Goal: Task Accomplishment & Management: Use online tool/utility

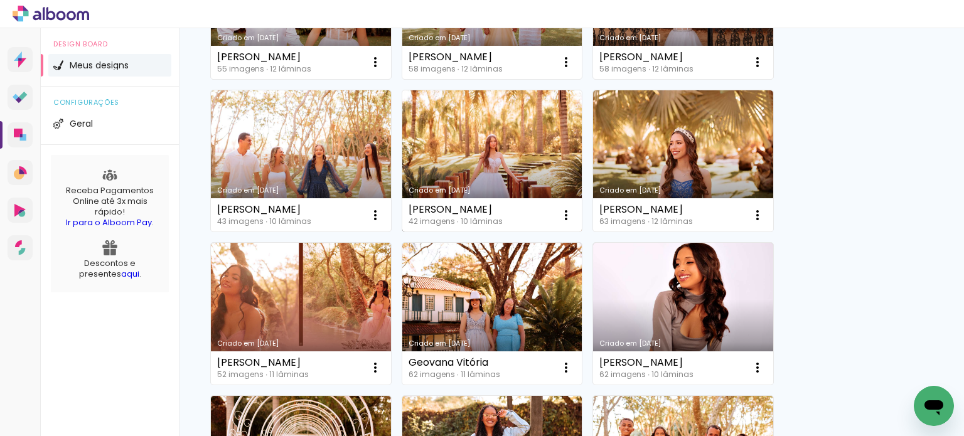
scroll to position [223, 0]
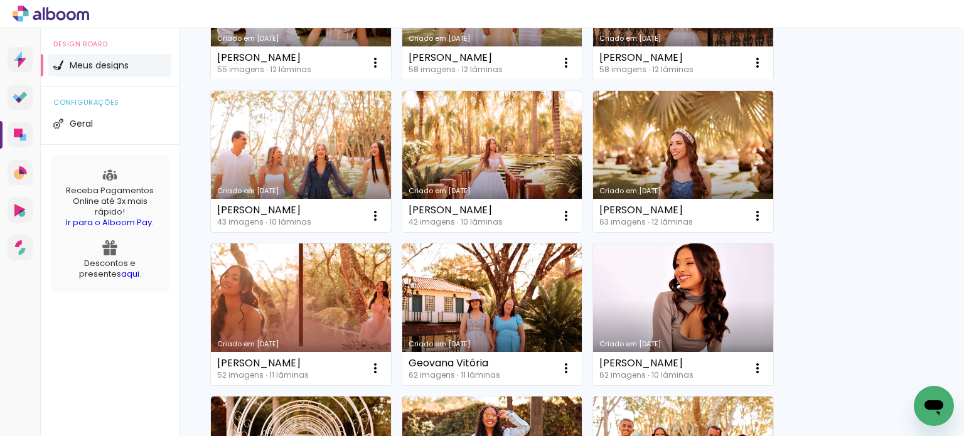
click at [357, 132] on link "Criado em [DATE]" at bounding box center [301, 162] width 180 height 142
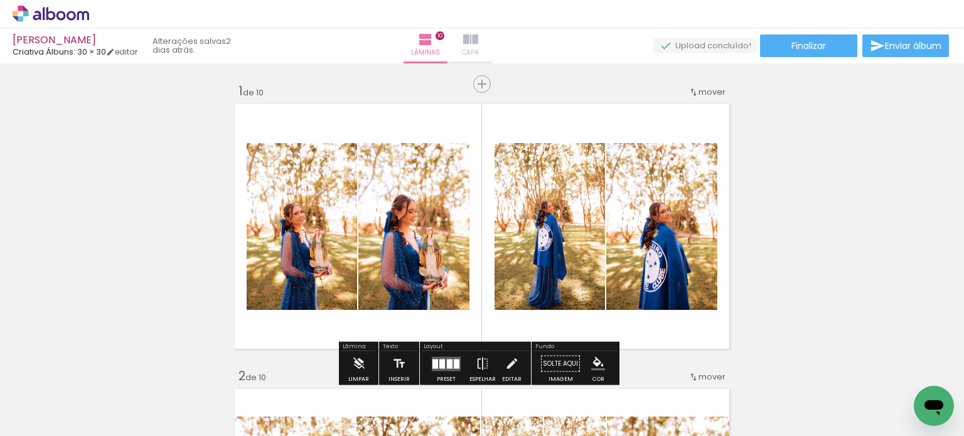
click at [479, 47] on span "Capa" at bounding box center [470, 52] width 17 height 11
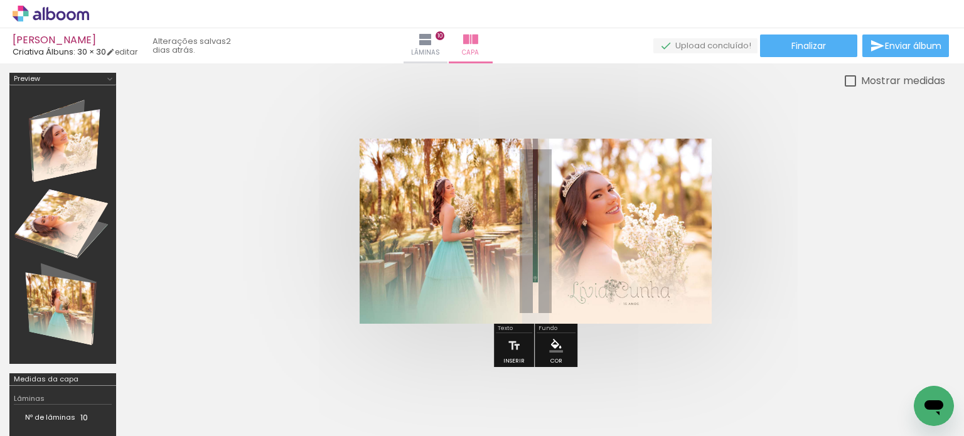
click at [50, 412] on span "Adicionar Fotos" at bounding box center [45, 419] width 38 height 14
click at [0, 0] on input "file" at bounding box center [0, 0] width 0 height 0
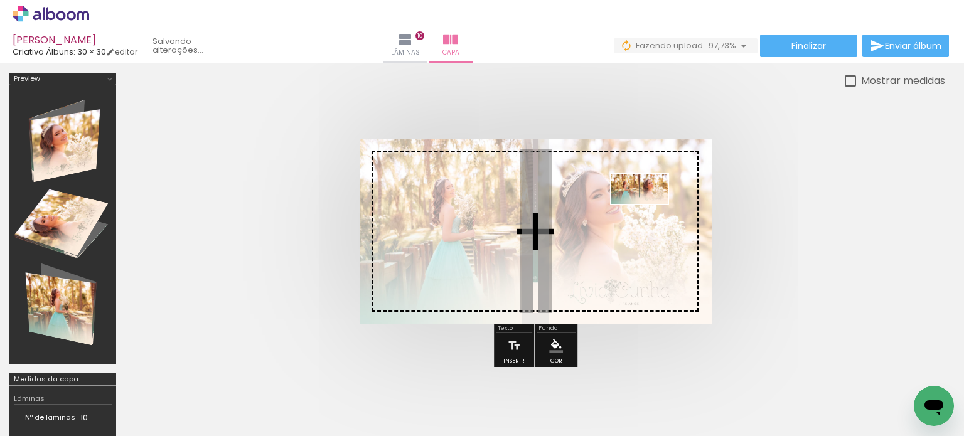
drag, startPoint x: 900, startPoint y: 397, endPoint x: 652, endPoint y: 213, distance: 309.3
click at [652, 213] on quentale-workspace at bounding box center [482, 218] width 964 height 436
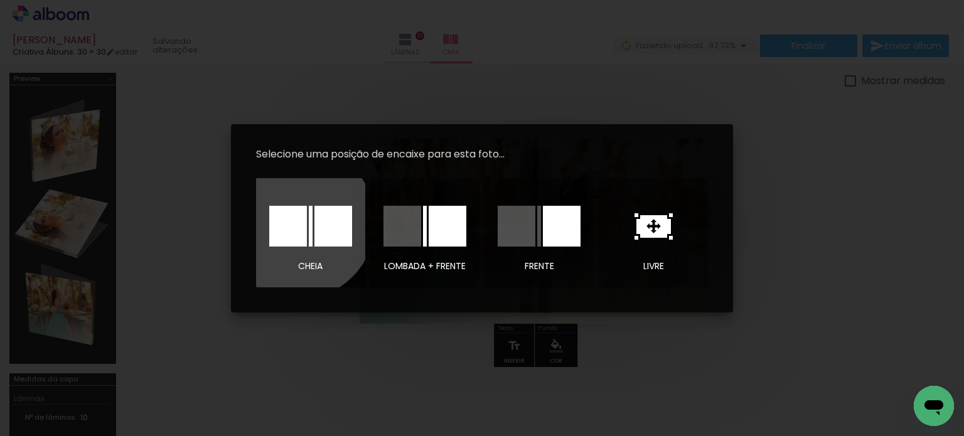
click at [0, 0] on div at bounding box center [0, 0] width 0 height 0
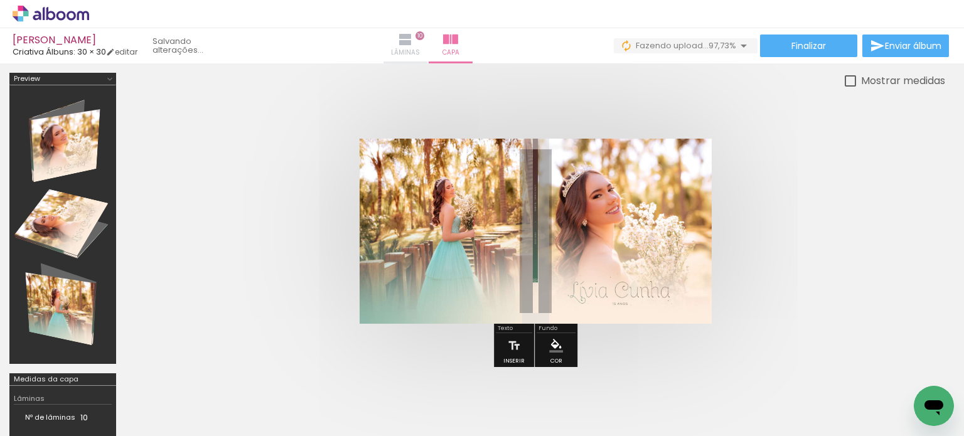
click at [413, 44] on iron-icon at bounding box center [405, 39] width 15 height 15
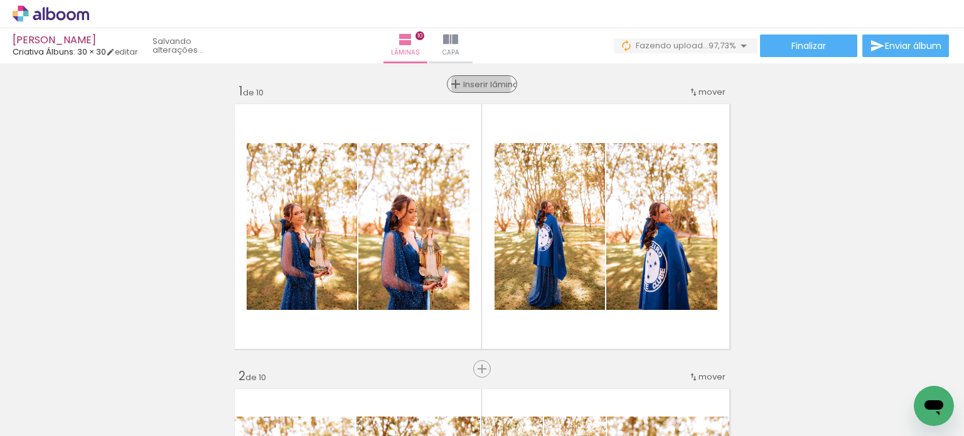
click at [478, 85] on span "Inserir lâmina" at bounding box center [487, 84] width 49 height 8
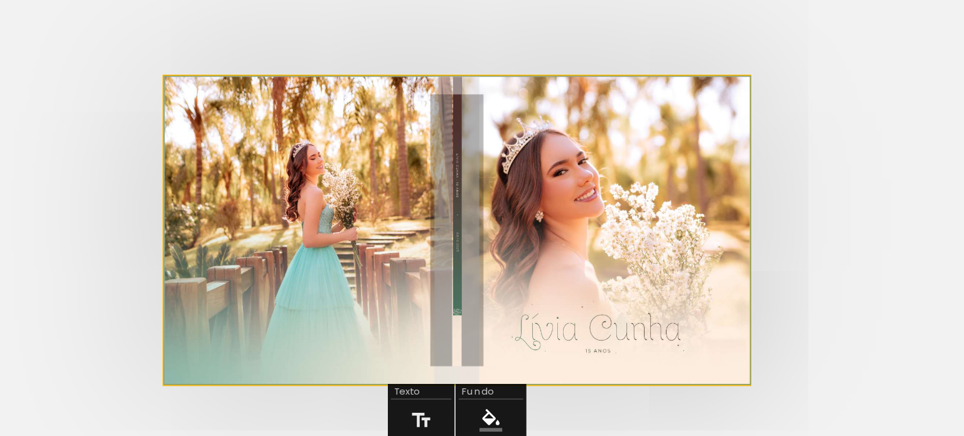
scroll to position [0, 2236]
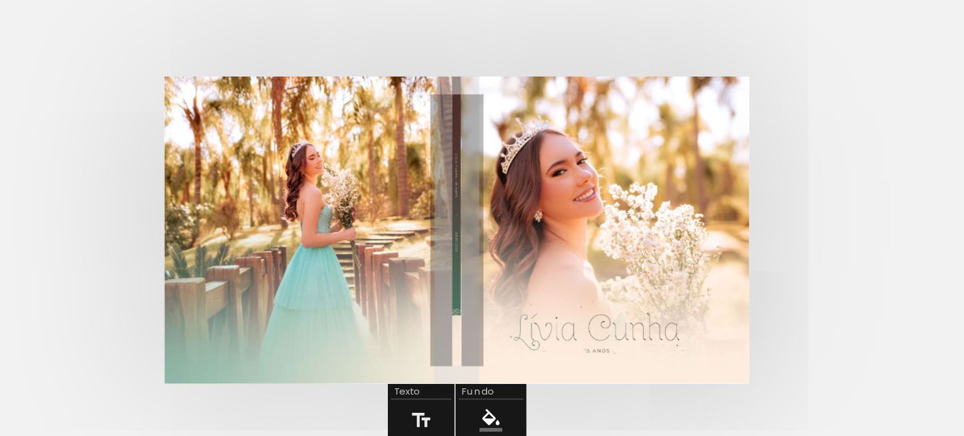
click at [791, 179] on quentale-cover at bounding box center [535, 231] width 719 height 185
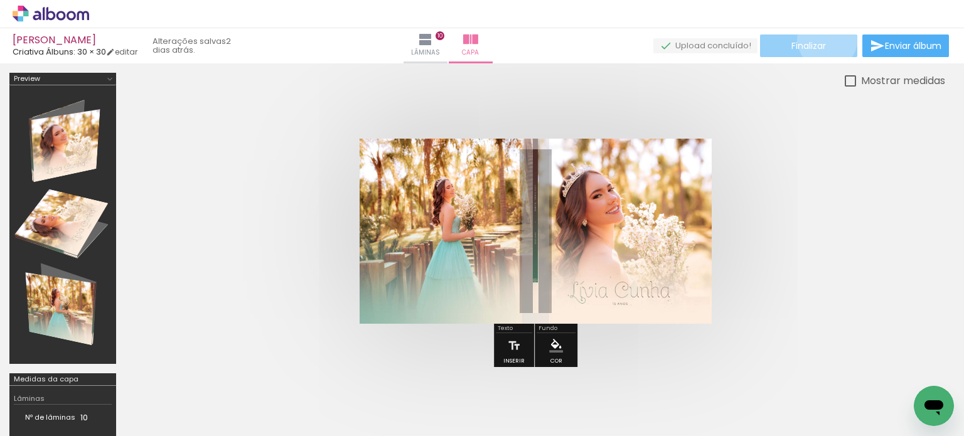
click at [823, 40] on paper-button "Finalizar" at bounding box center [808, 46] width 97 height 23
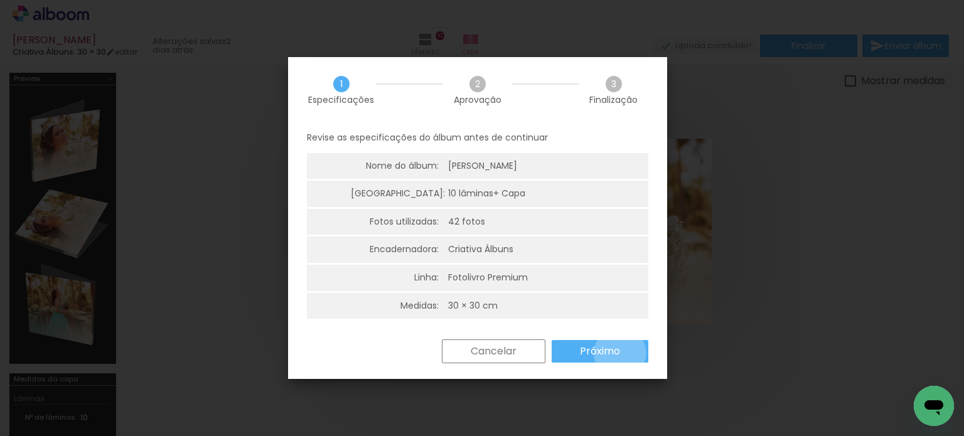
click at [620, 353] on paper-button "Próximo" at bounding box center [600, 351] width 97 height 23
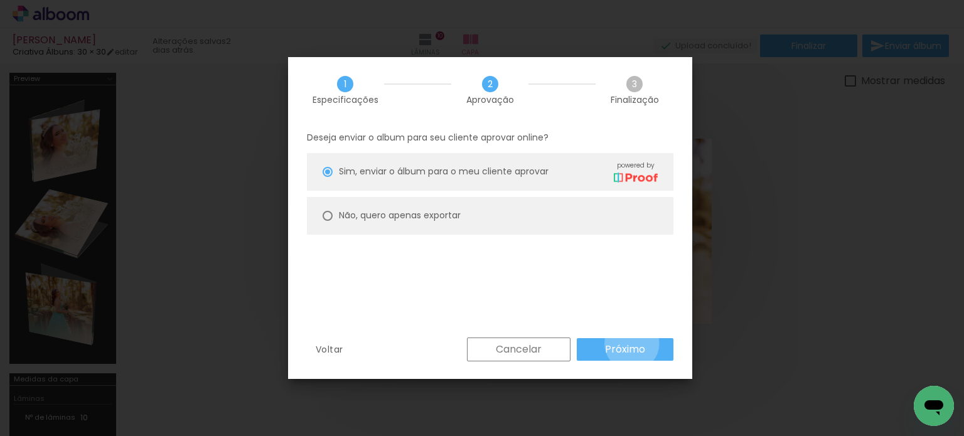
click at [0, 0] on slot "Próximo" at bounding box center [0, 0] width 0 height 0
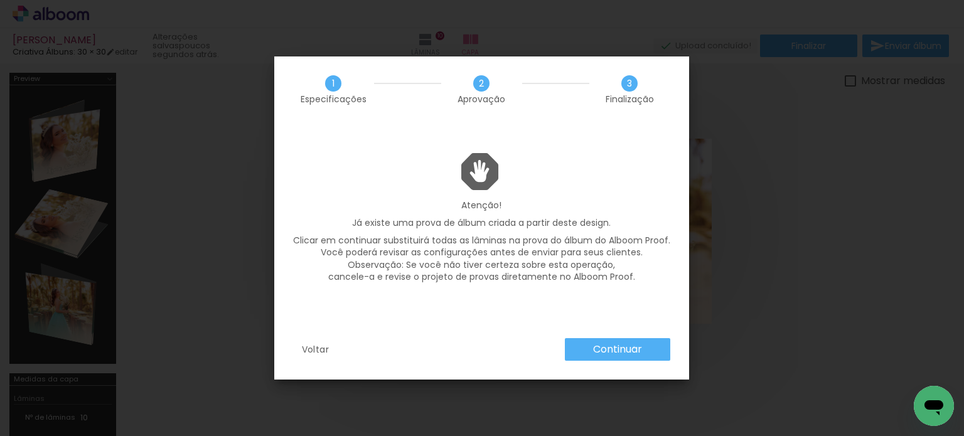
click at [0, 0] on slot "Continuar" at bounding box center [0, 0] width 0 height 0
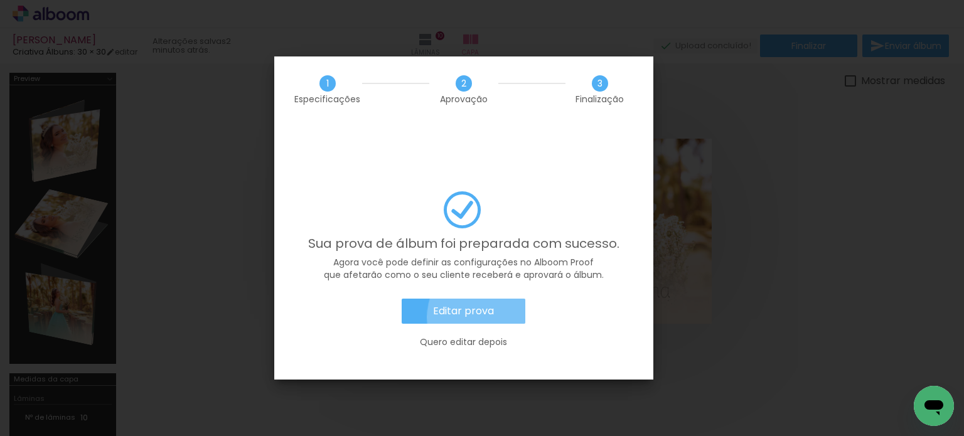
click at [495, 299] on paper-button "Editar prova" at bounding box center [464, 311] width 124 height 25
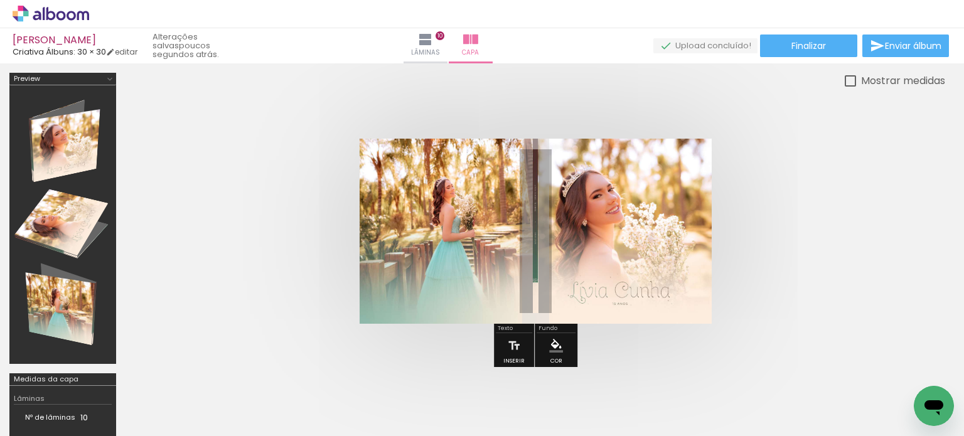
scroll to position [0, 2236]
click at [433, 46] on iron-icon at bounding box center [425, 39] width 15 height 15
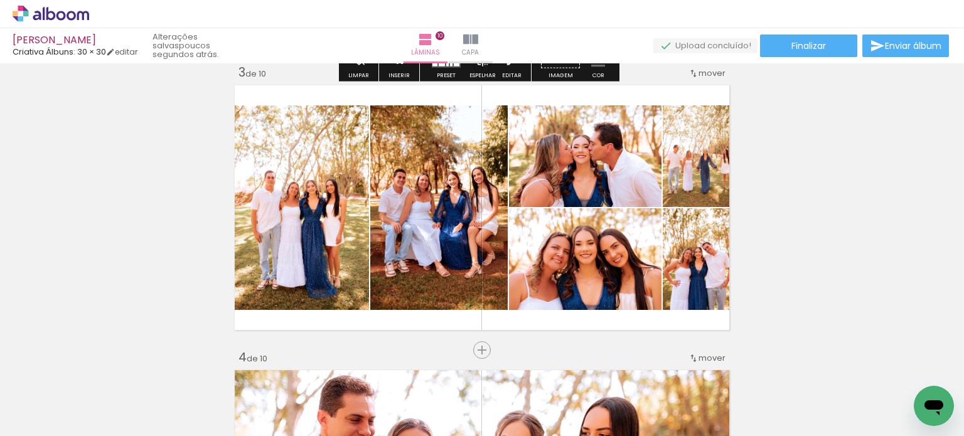
scroll to position [589, 0]
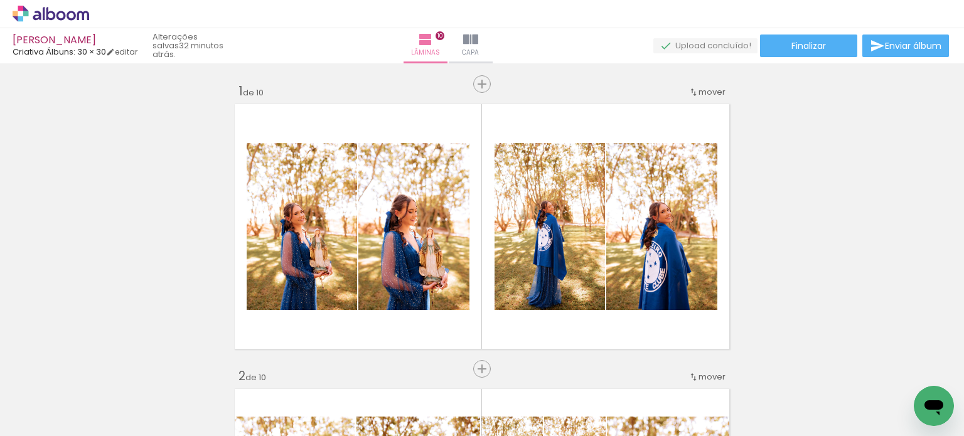
scroll to position [0, 2236]
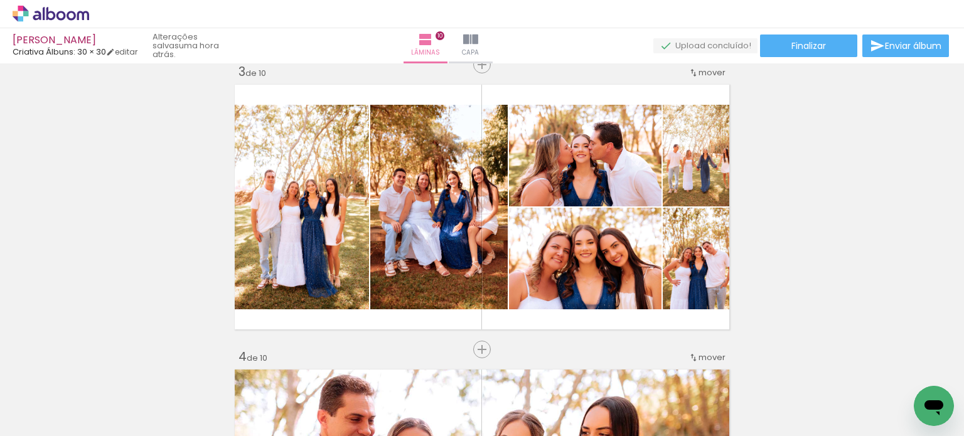
scroll to position [0, 2236]
